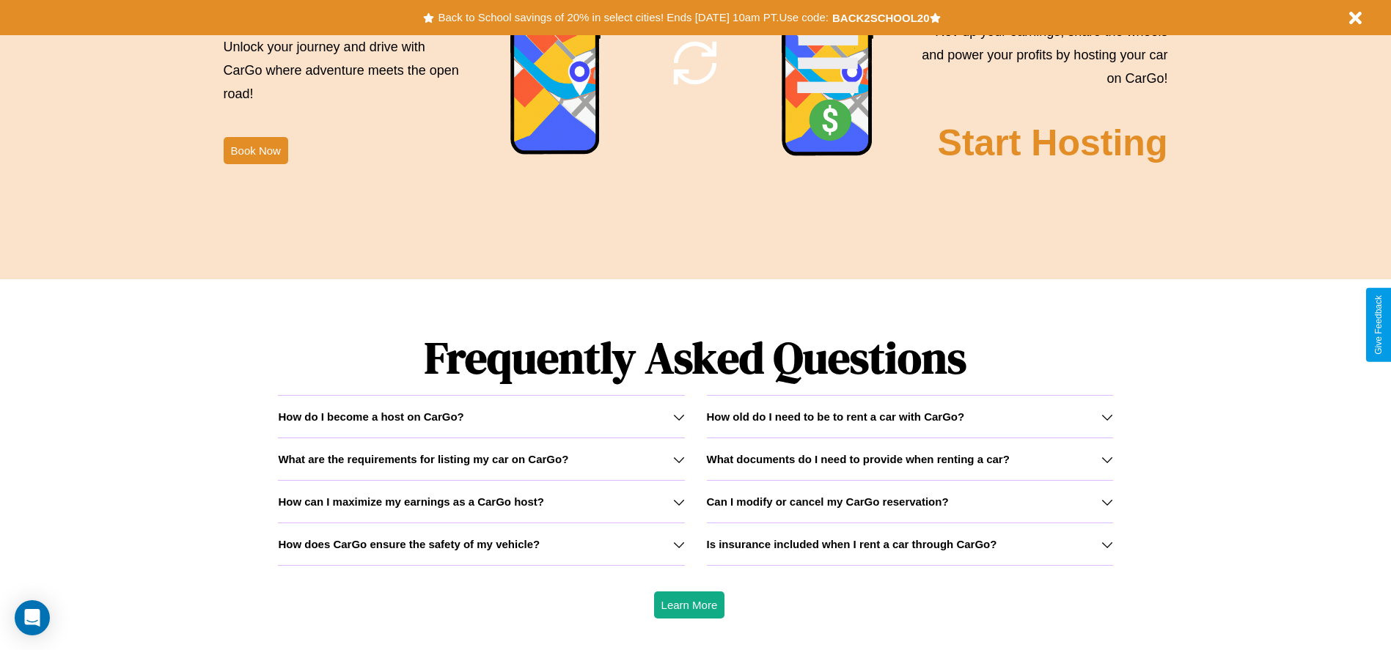
scroll to position [2103, 0]
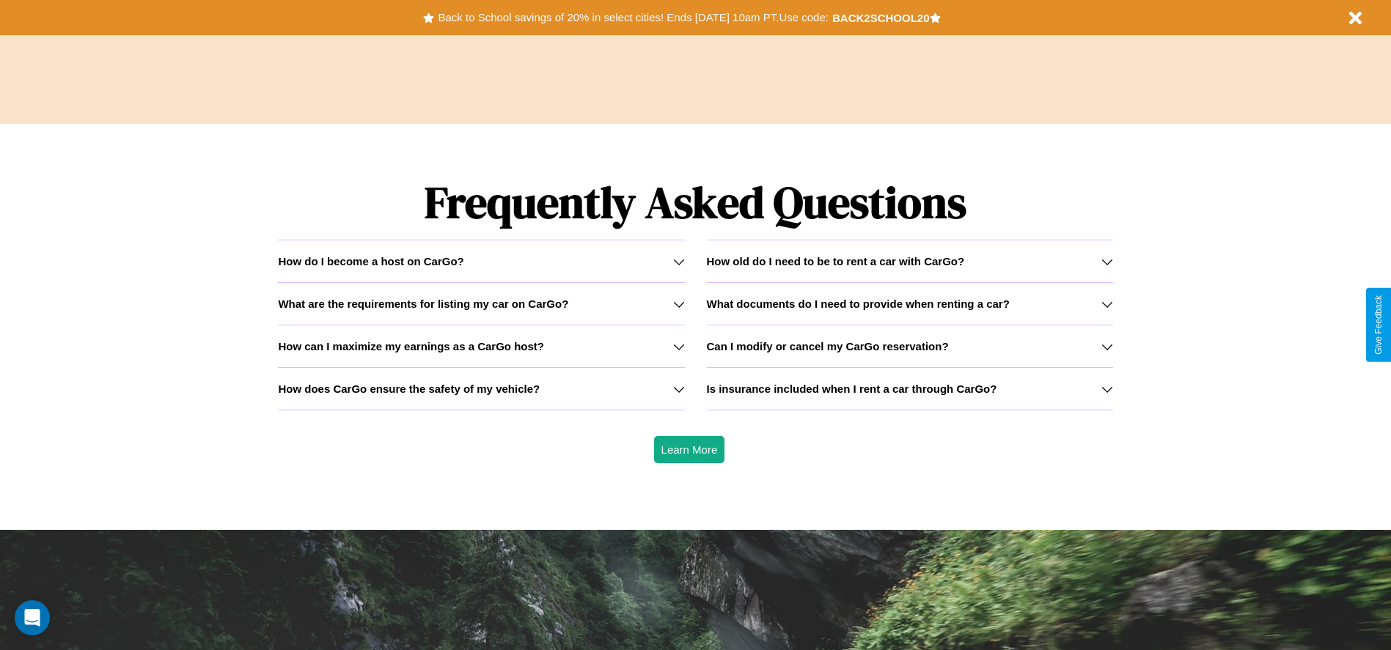
click at [909, 389] on h3 "Is insurance included when I rent a car through CarGo?" at bounding box center [852, 389] width 290 height 12
click at [481, 389] on h3 "How does CarGo ensure the safety of my vehicle?" at bounding box center [409, 389] width 262 height 12
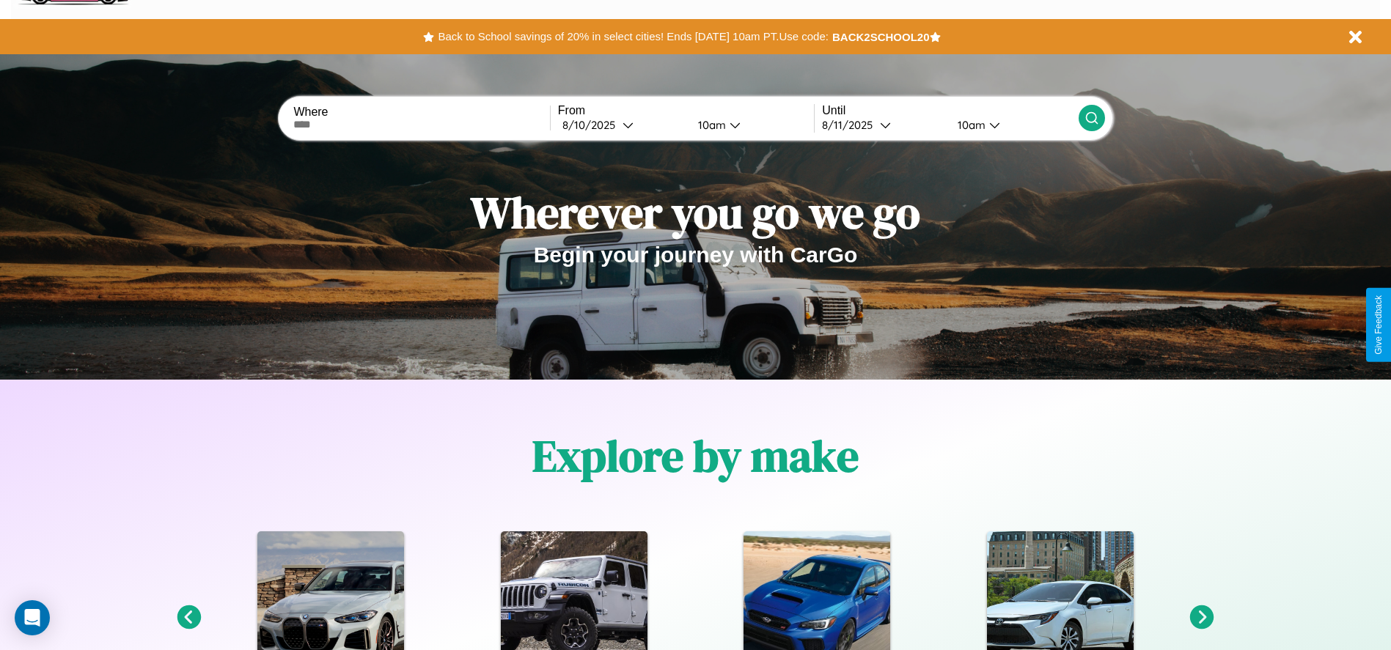
scroll to position [0, 0]
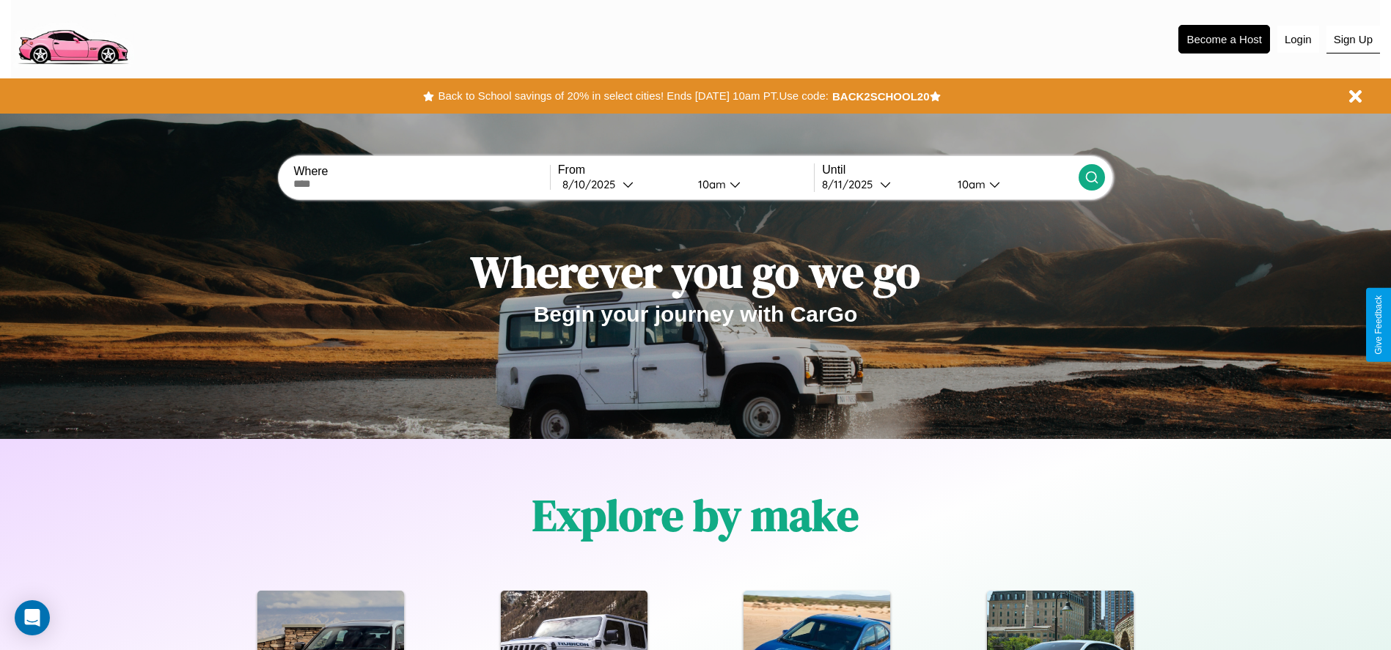
click at [1353, 39] on button "Sign Up" at bounding box center [1353, 40] width 54 height 28
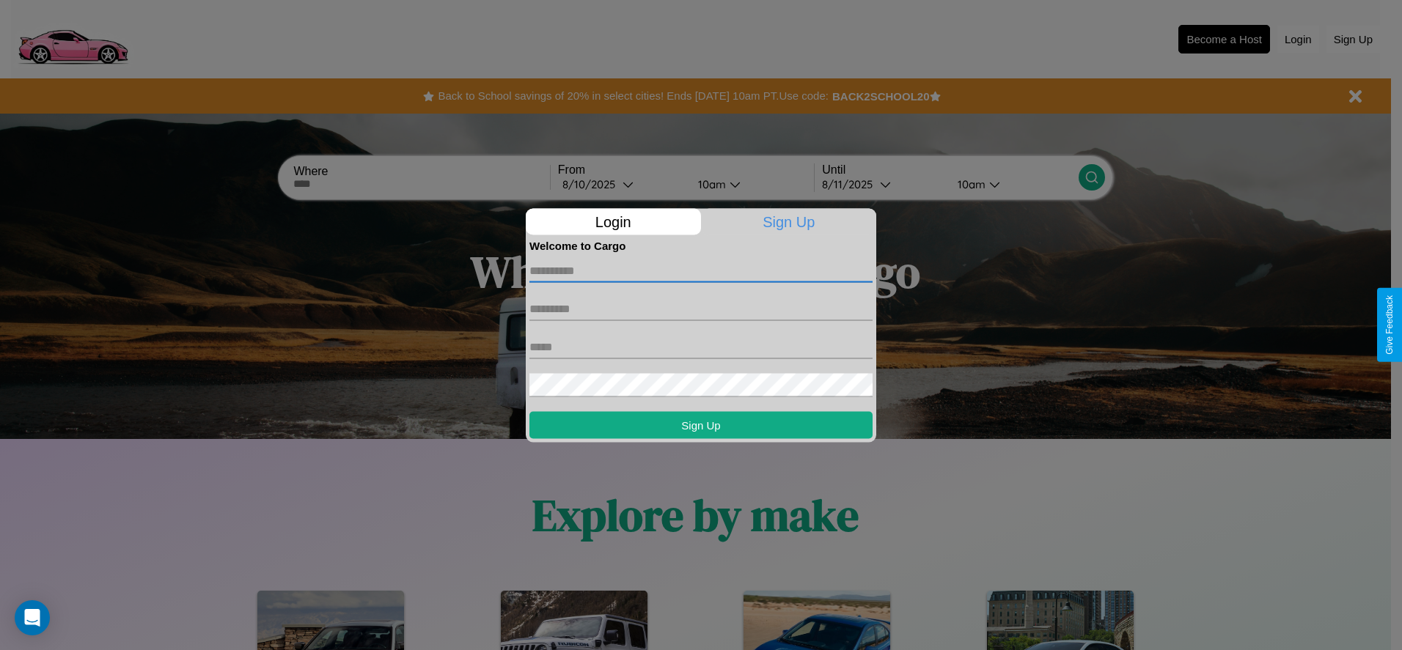
click at [701, 271] on input "text" at bounding box center [700, 270] width 343 height 23
type input "*******"
click at [701, 309] on input "text" at bounding box center [700, 308] width 343 height 23
type input "*****"
click at [701, 347] on input "text" at bounding box center [700, 346] width 343 height 23
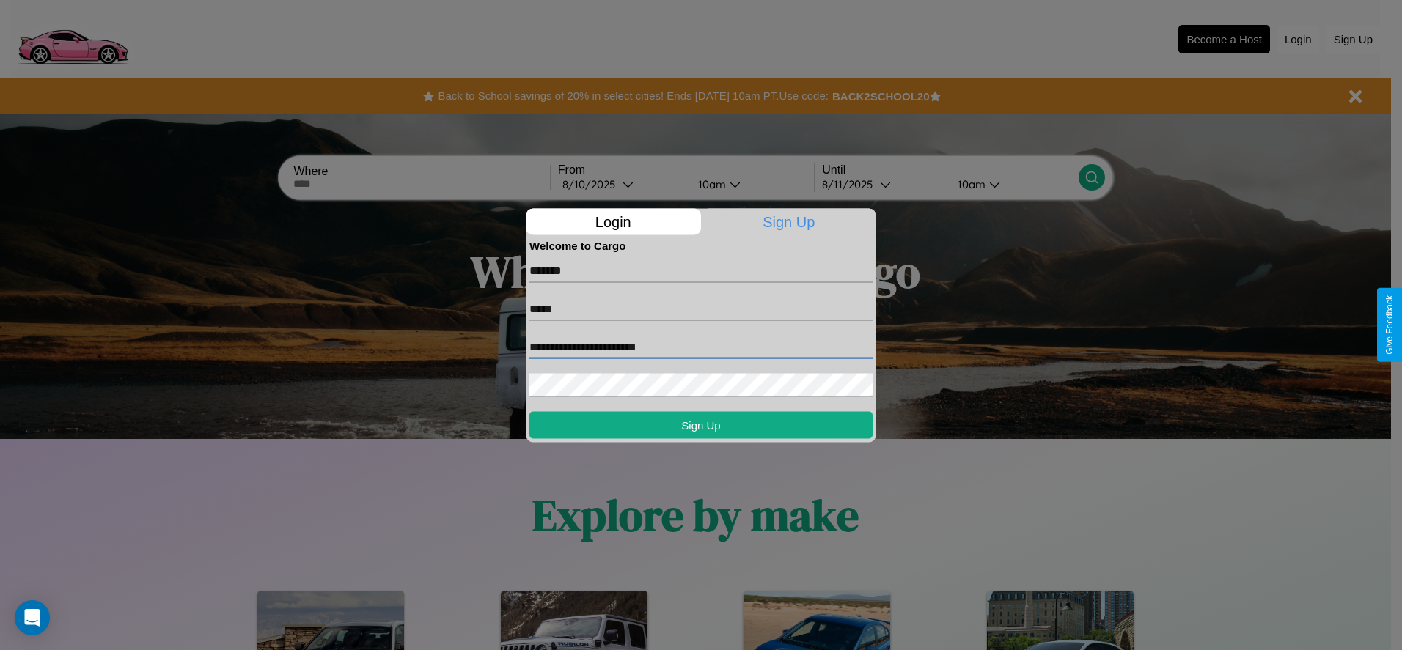
type input "**********"
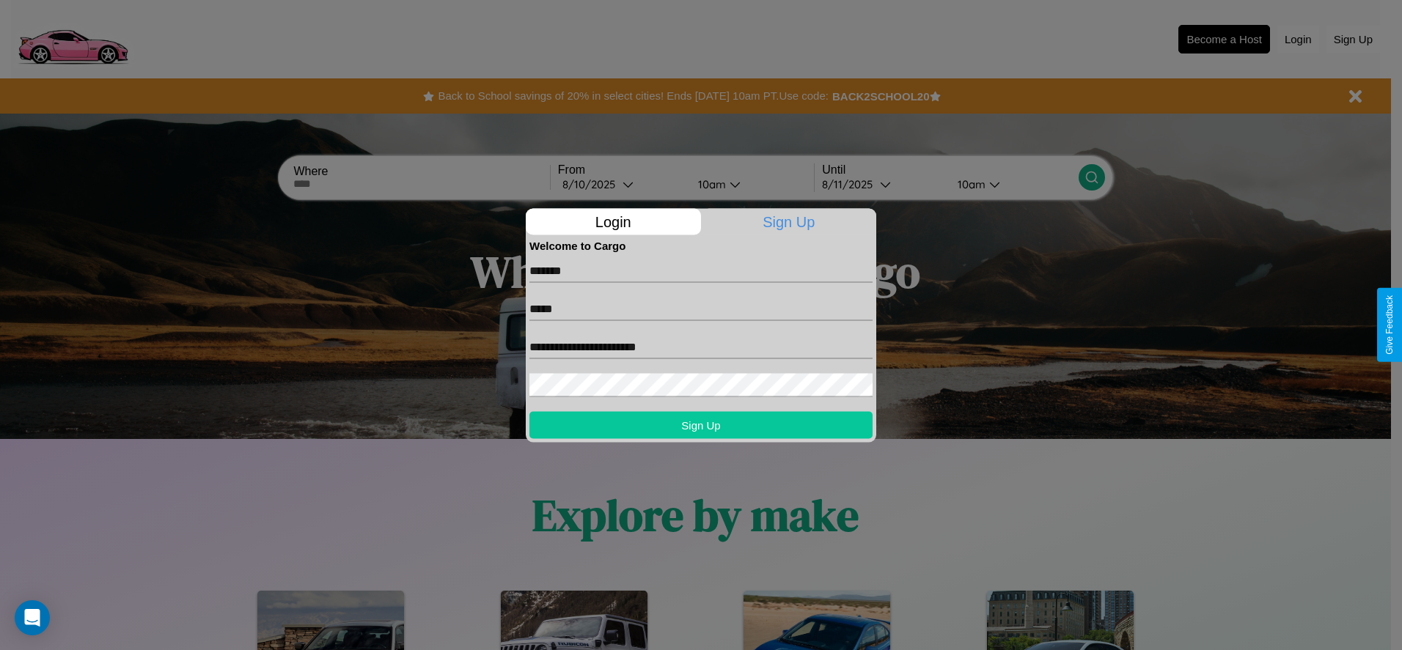
click at [701, 424] on button "Sign Up" at bounding box center [700, 424] width 343 height 27
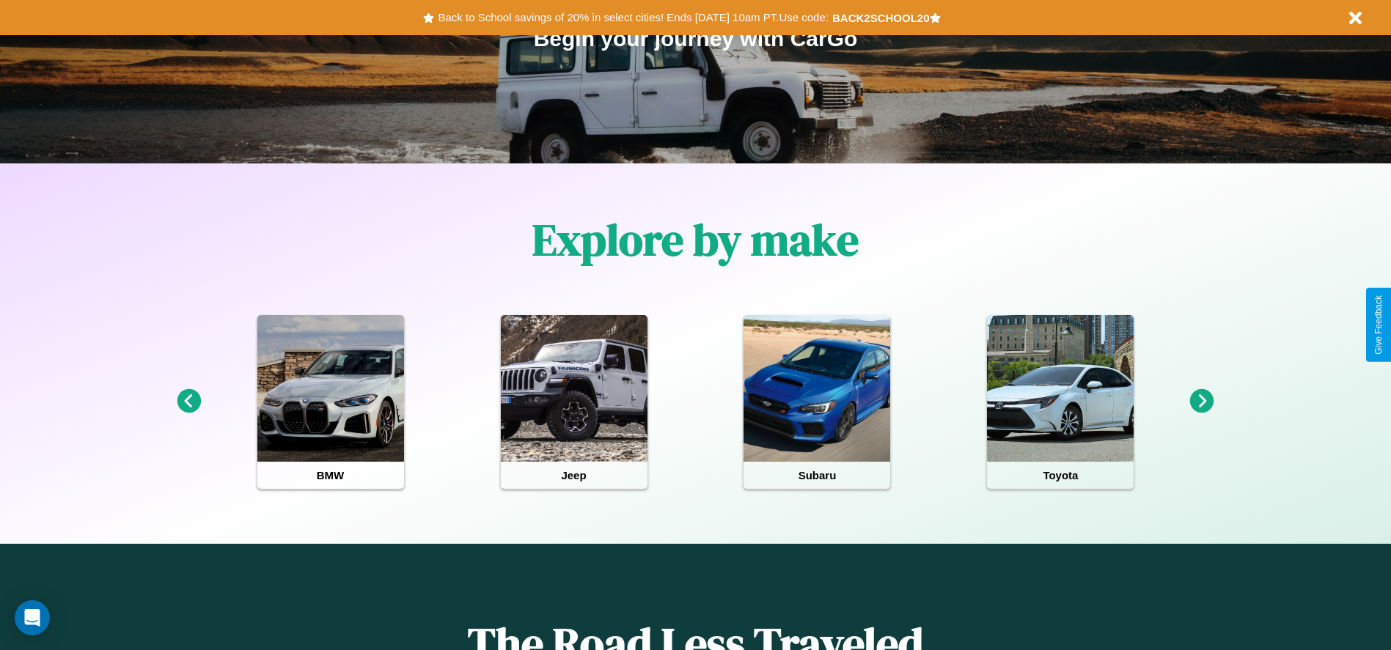
scroll to position [304, 0]
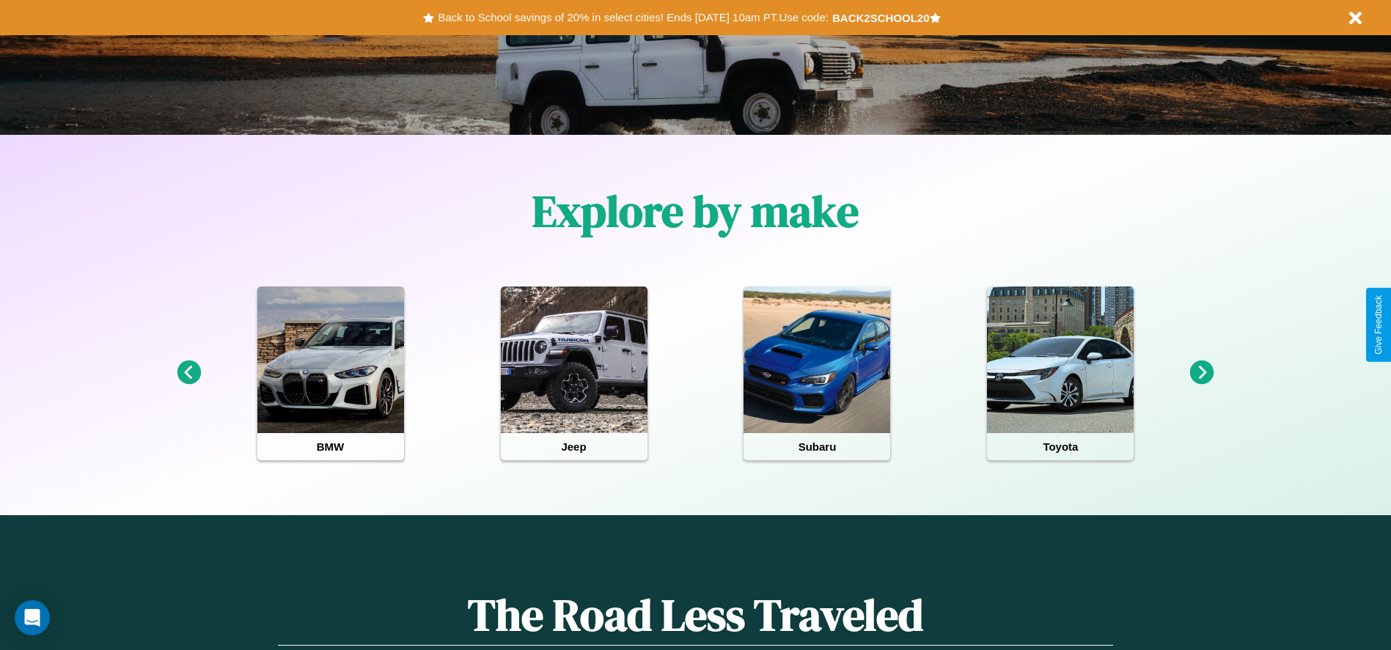
click at [1202, 373] on icon at bounding box center [1202, 373] width 24 height 24
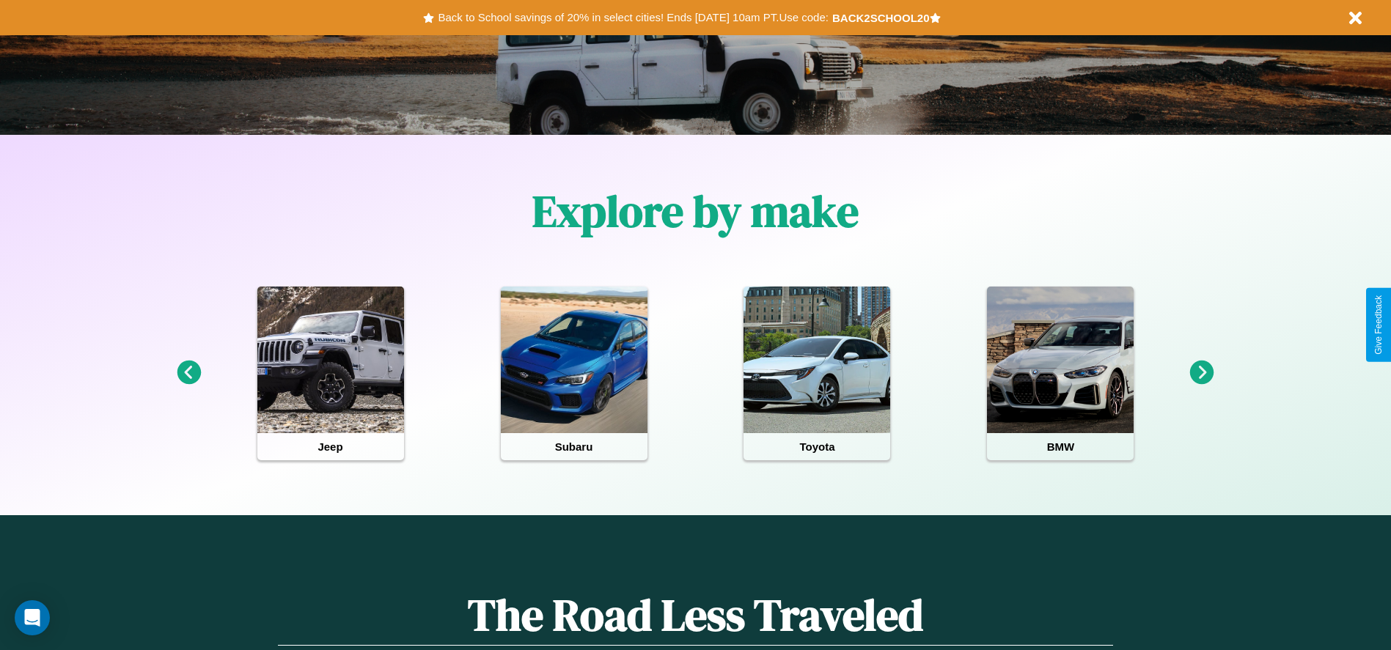
click at [1202, 373] on icon at bounding box center [1202, 373] width 24 height 24
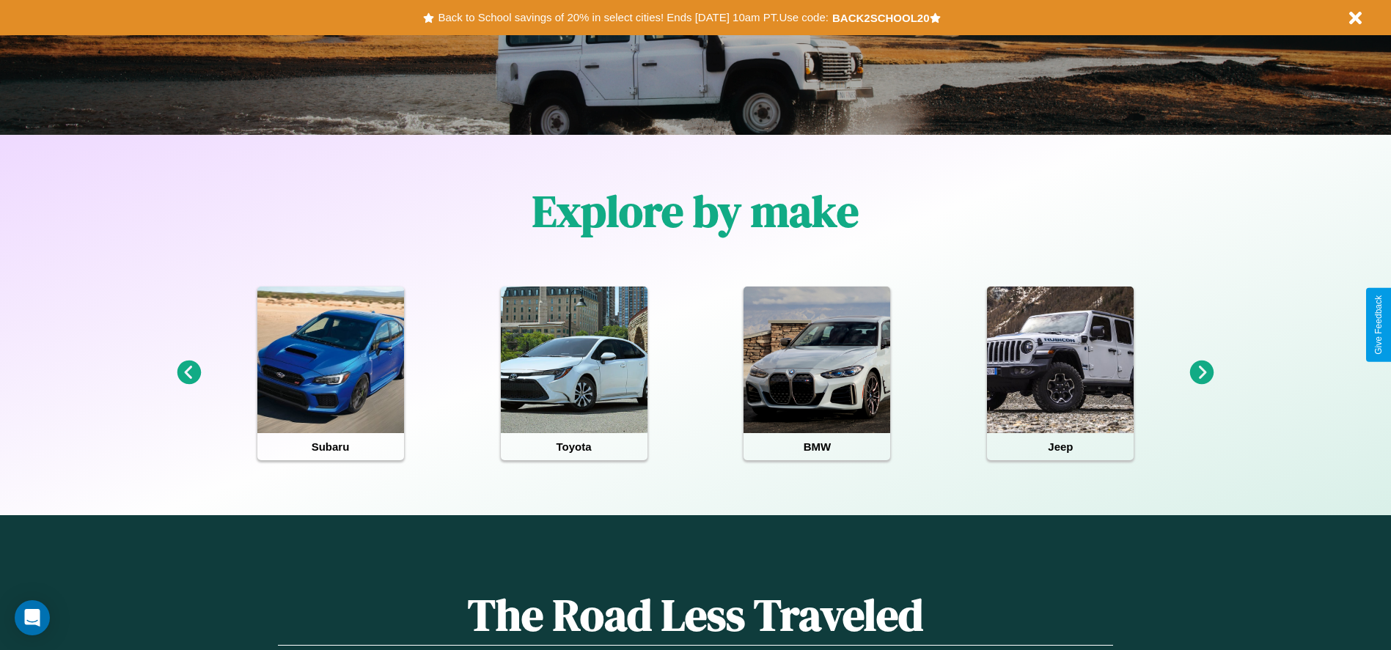
click at [1202, 373] on icon at bounding box center [1202, 373] width 24 height 24
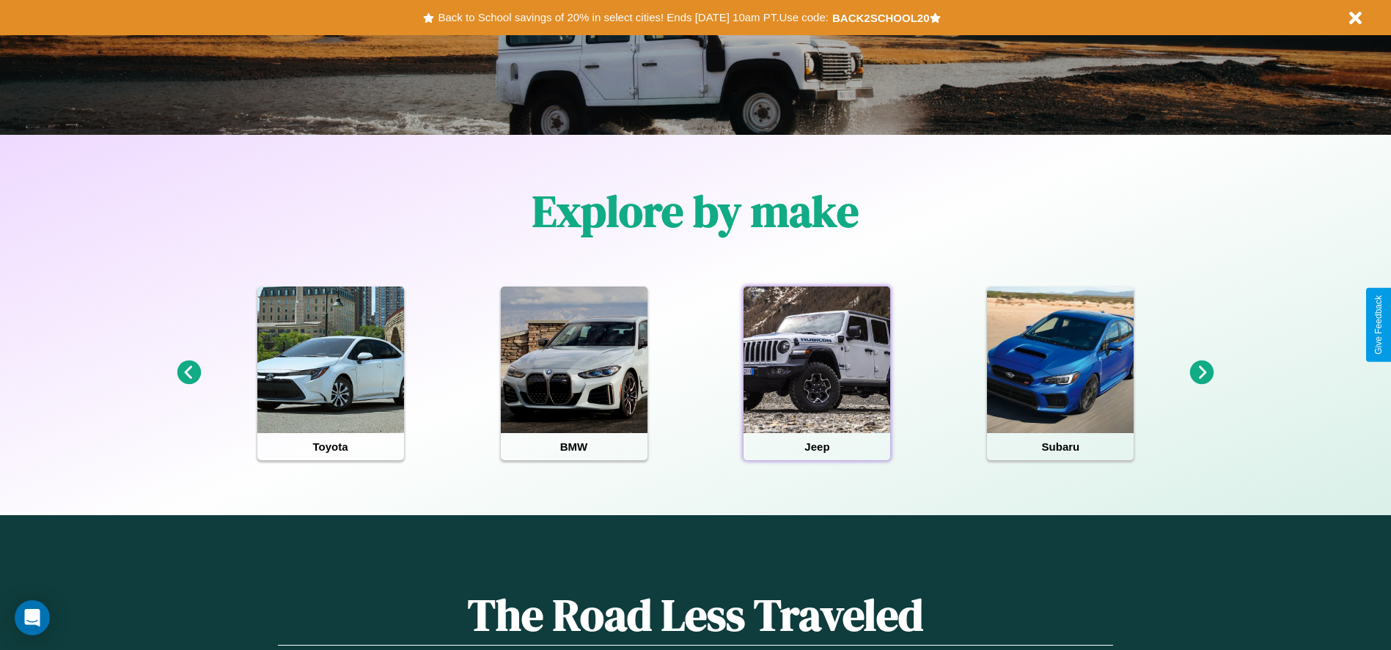
click at [817, 373] on div at bounding box center [816, 360] width 147 height 147
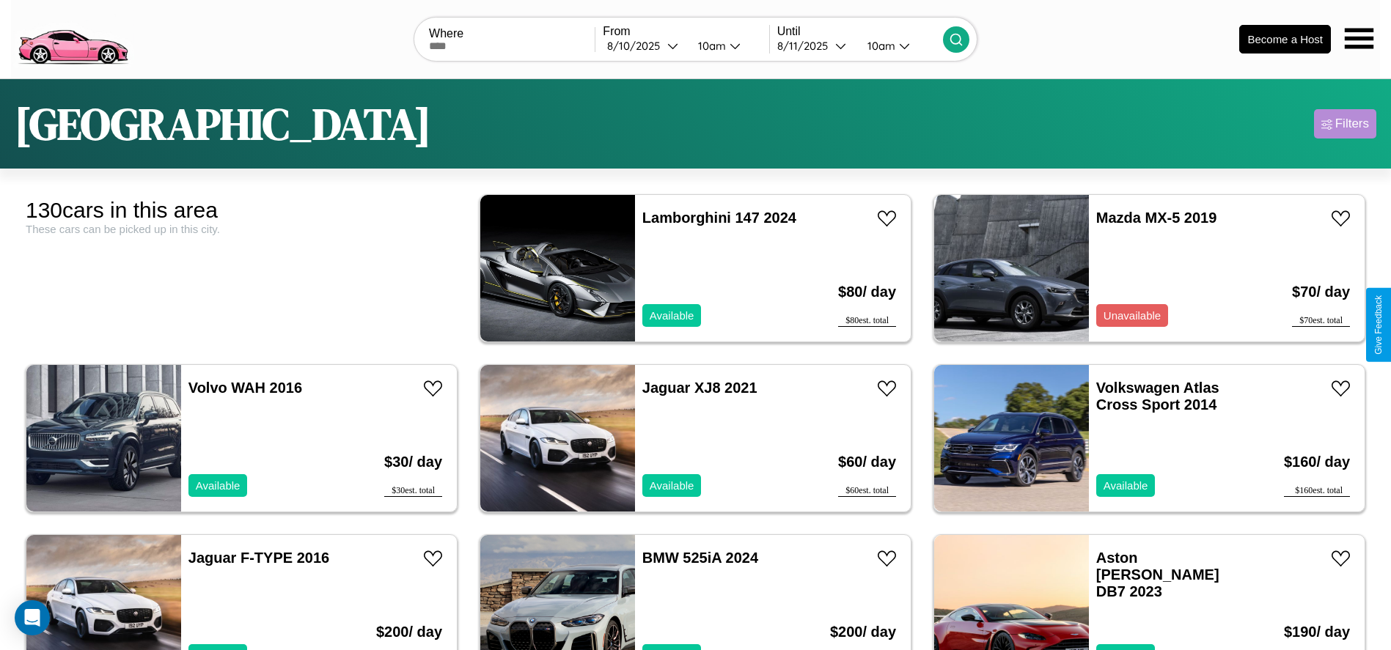
click at [1345, 124] on div "Filters" at bounding box center [1352, 124] width 34 height 15
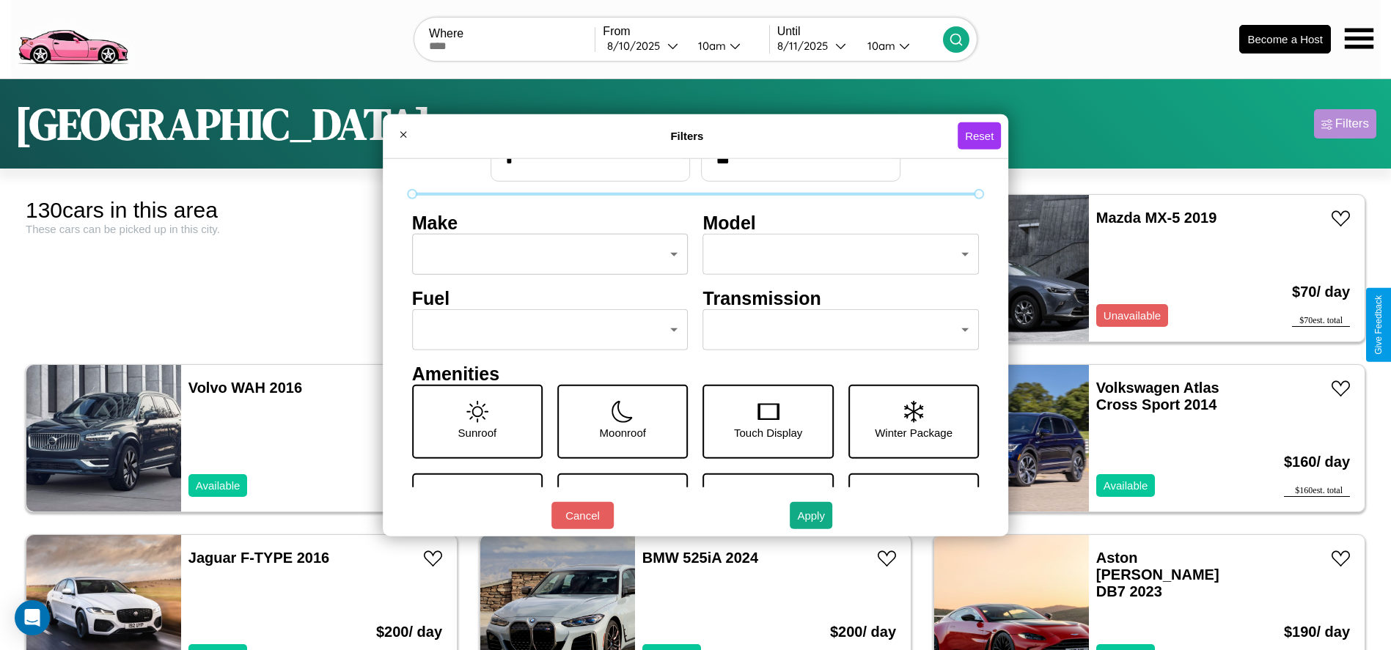
scroll to position [62, 0]
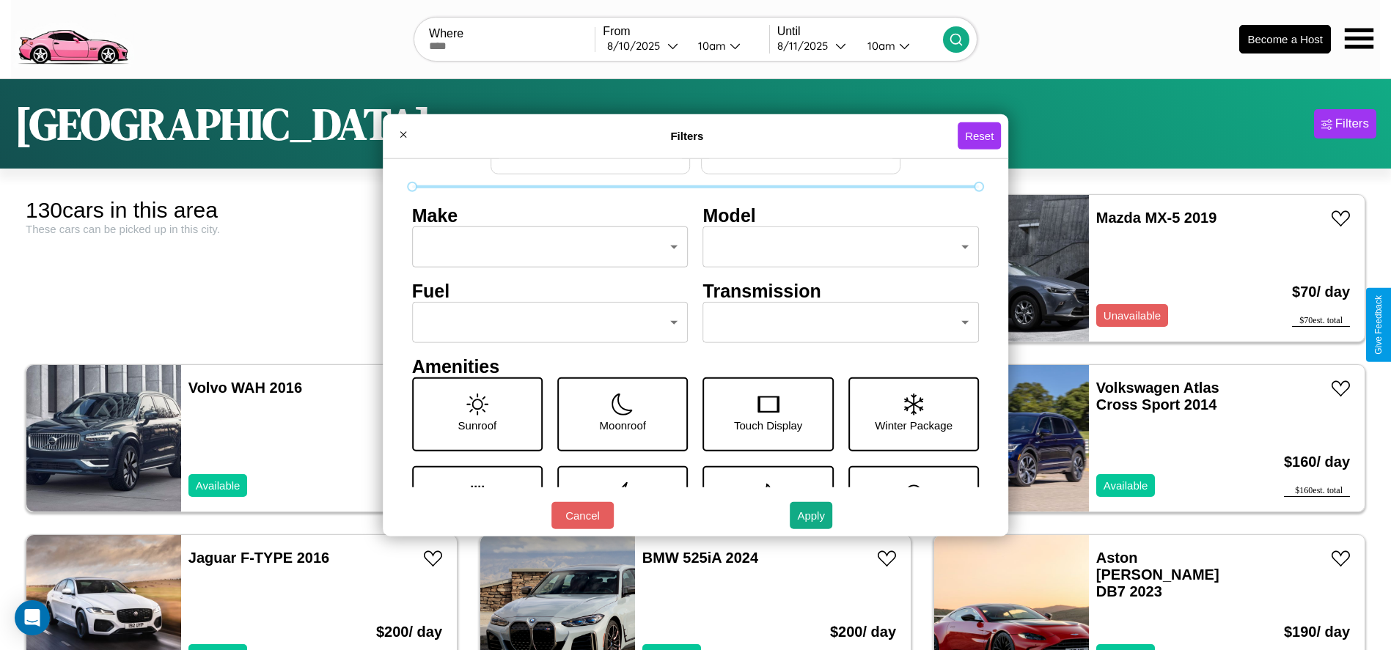
click at [834, 323] on body "CarGo Where From [DATE] 10am Until [DATE] 10am Become a Host [GEOGRAPHIC_DATA] …" at bounding box center [695, 370] width 1391 height 741
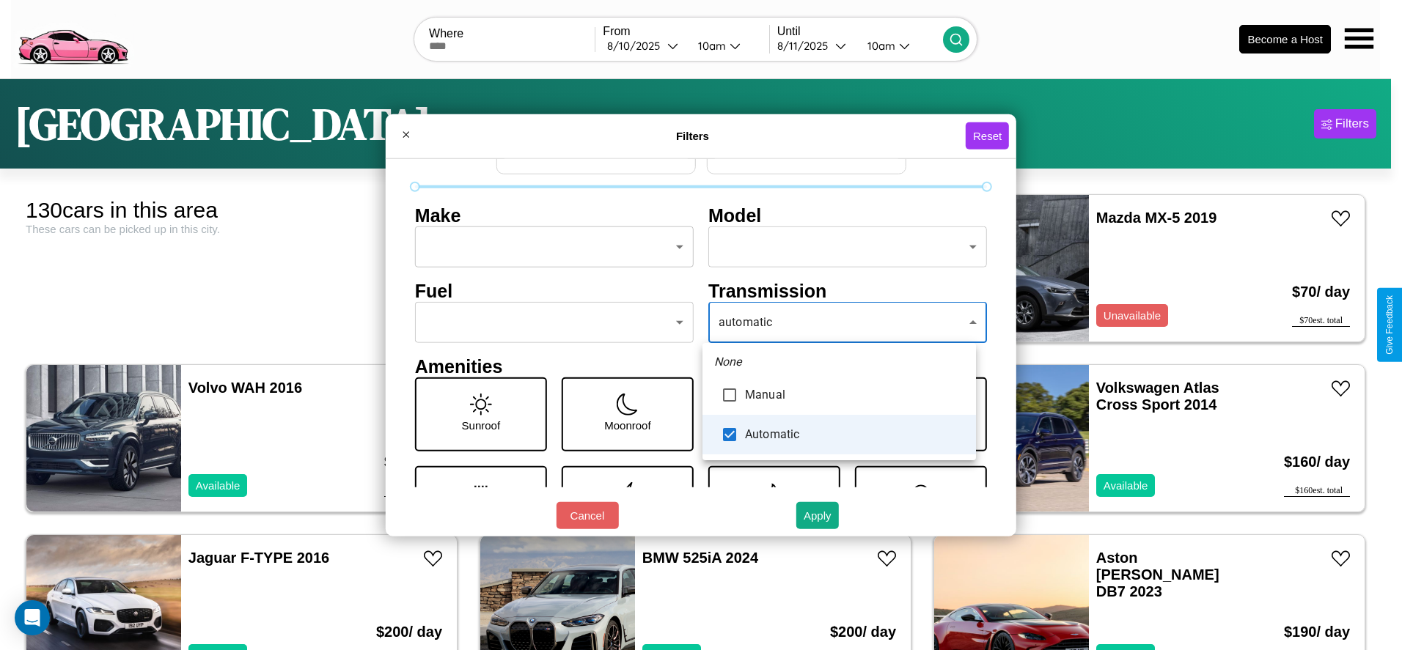
type input "*********"
click at [839, 323] on div at bounding box center [701, 325] width 1402 height 650
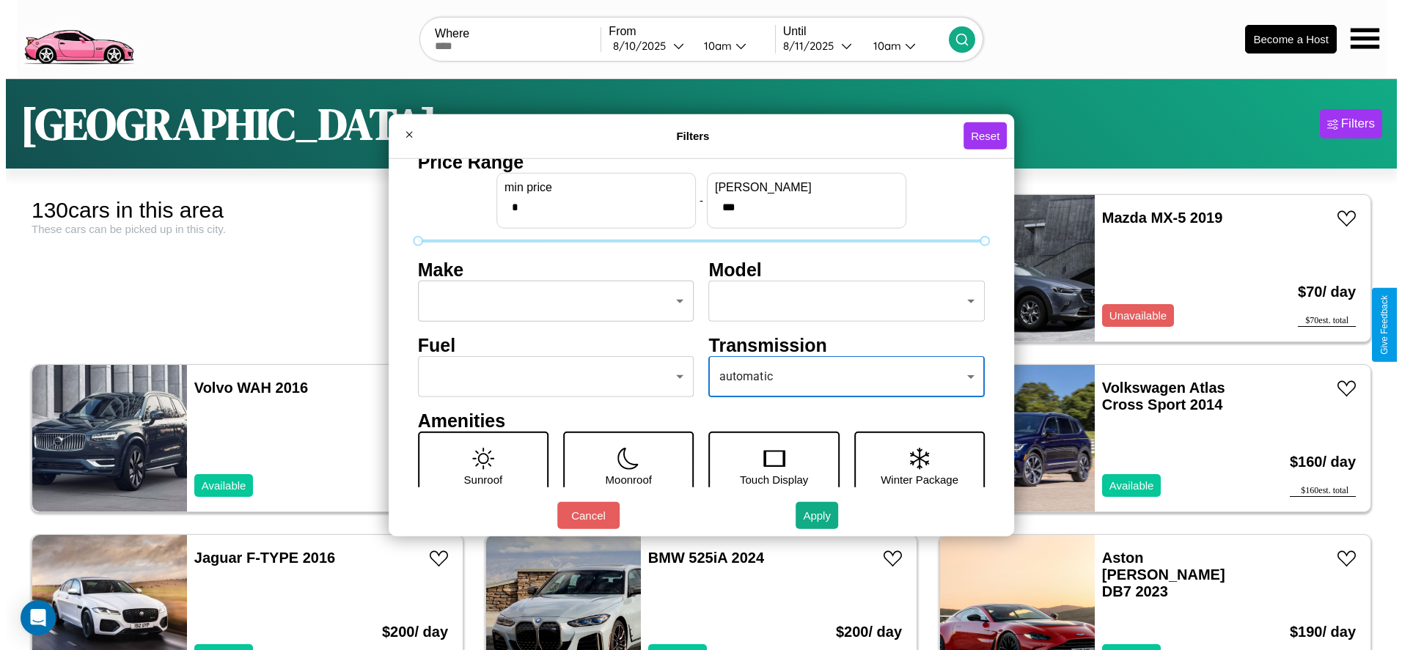
scroll to position [0, 0]
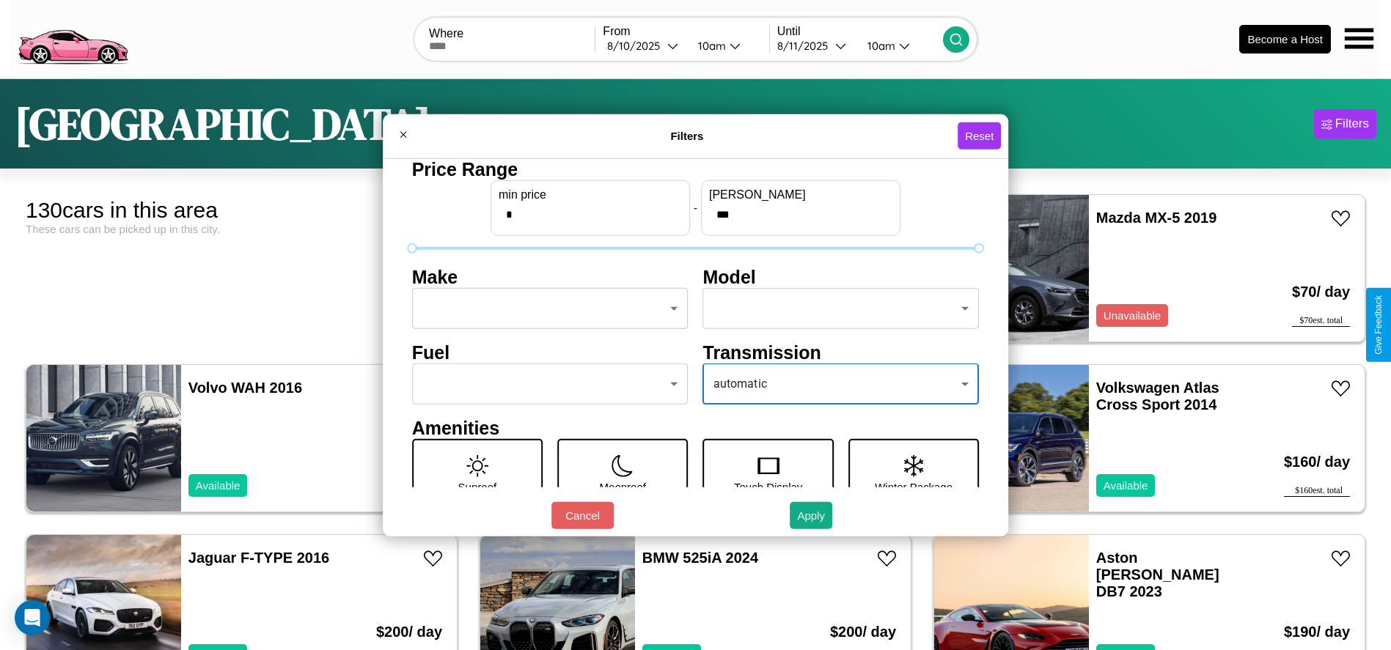
click at [545, 309] on body "CarGo Where From [DATE] 10am Until [DATE] 10am Become a Host [GEOGRAPHIC_DATA] …" at bounding box center [695, 370] width 1391 height 741
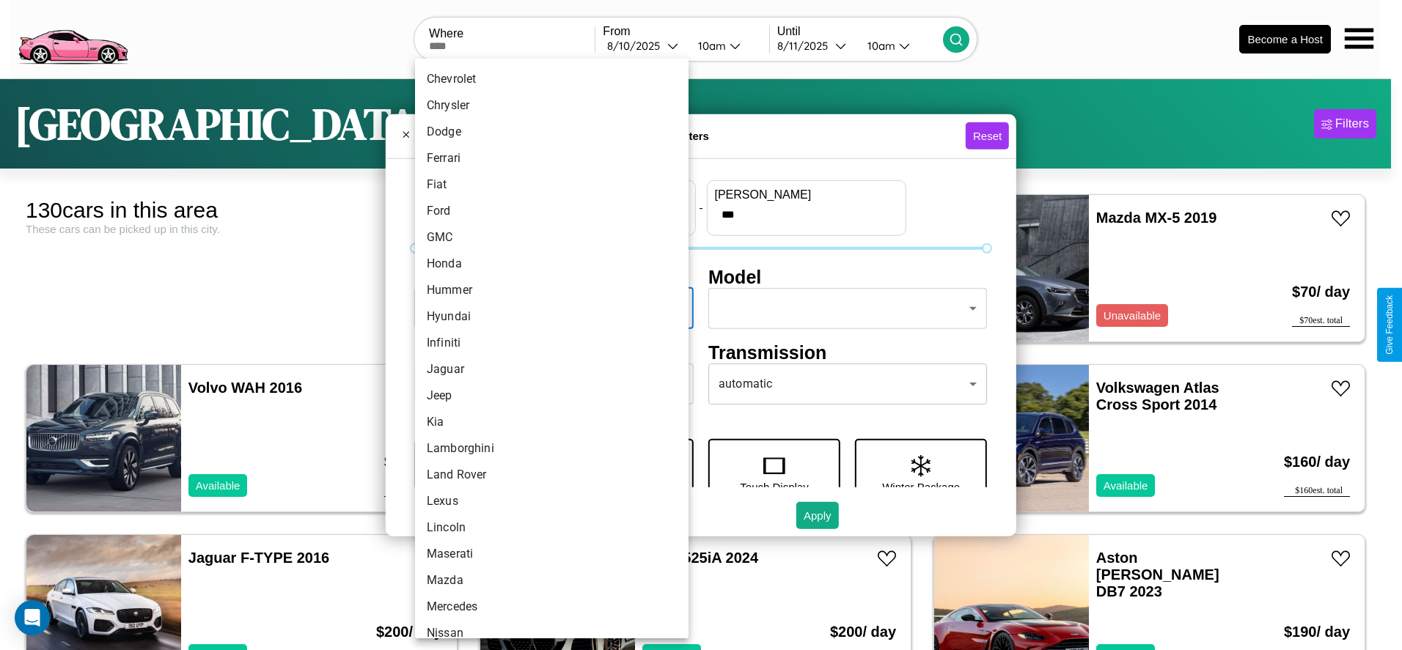
scroll to position [382, 0]
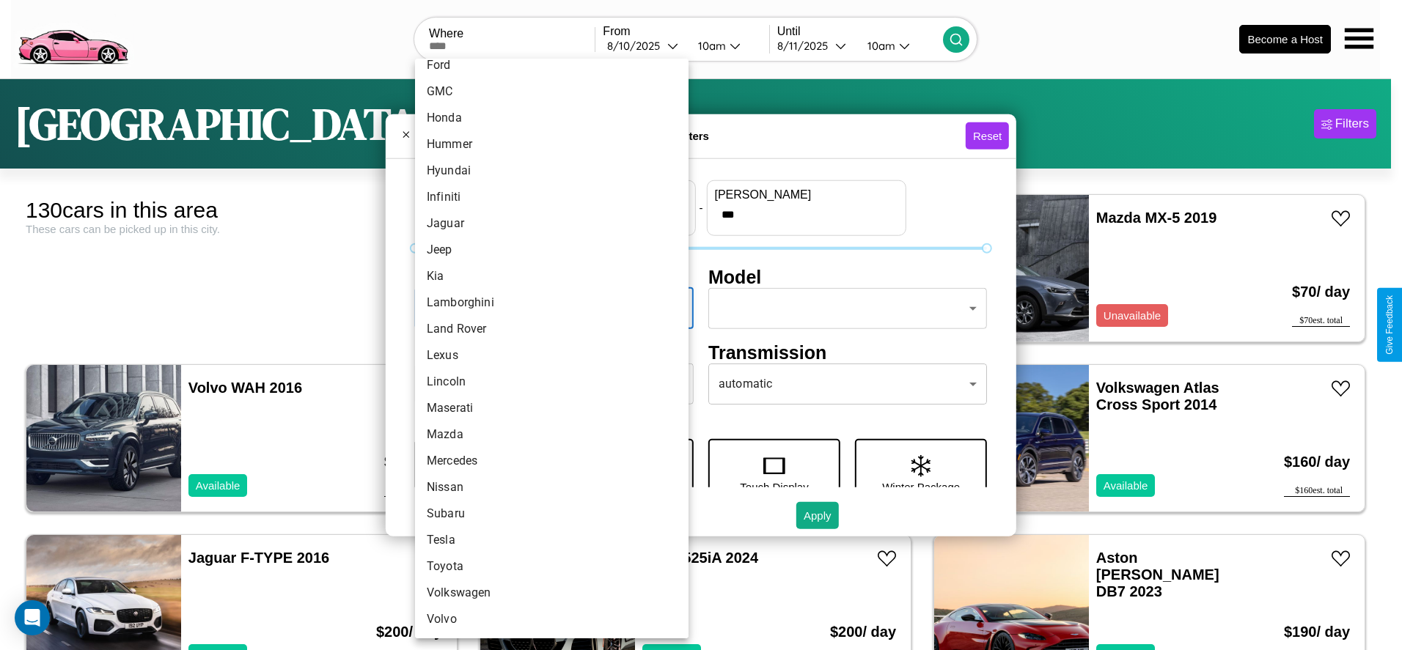
click at [546, 356] on li "Lexus" at bounding box center [551, 355] width 273 height 26
type input "*****"
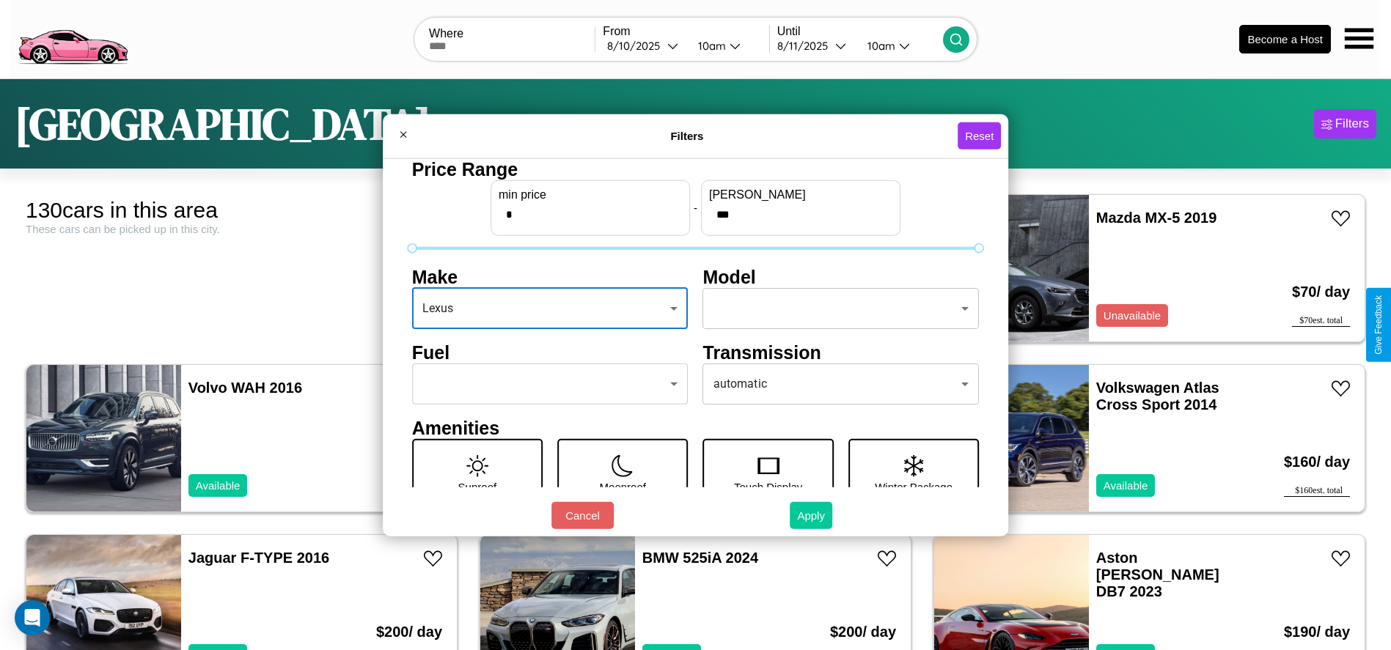
click at [812, 515] on button "Apply" at bounding box center [811, 515] width 43 height 27
